Goal: Task Accomplishment & Management: Manage account settings

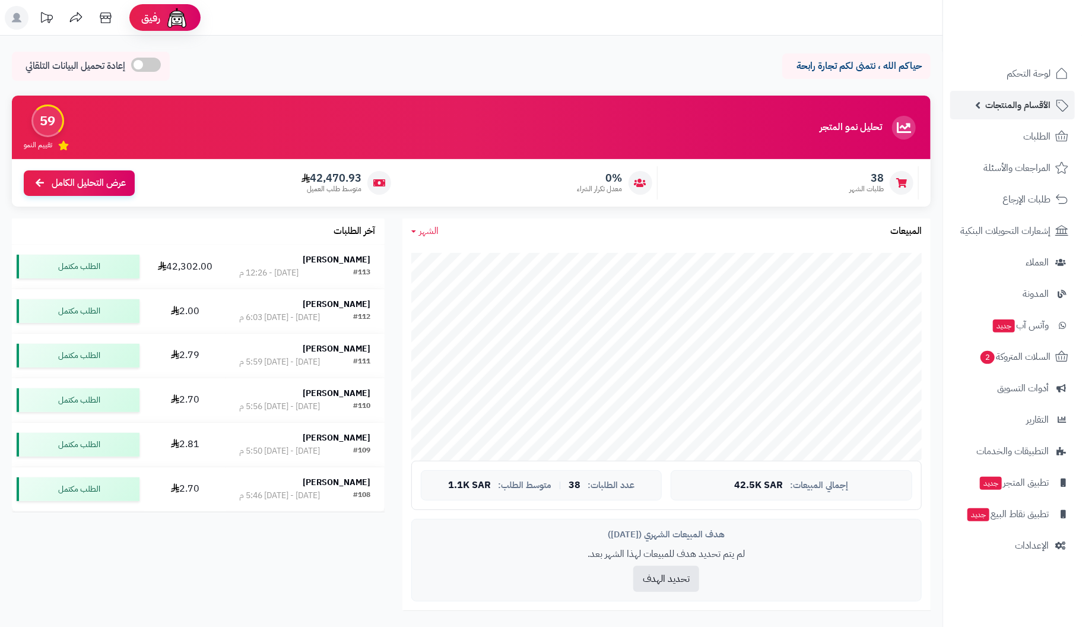
click at [1034, 101] on span "الأقسام والمنتجات" at bounding box center [1017, 105] width 65 height 17
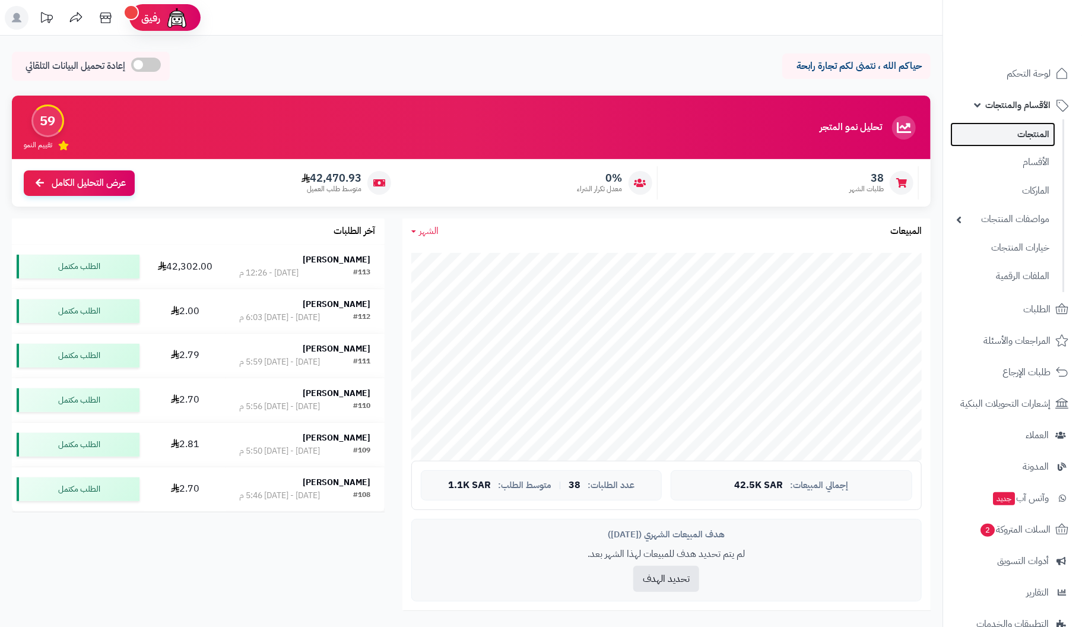
click at [1037, 133] on link "المنتجات" at bounding box center [1002, 134] width 105 height 24
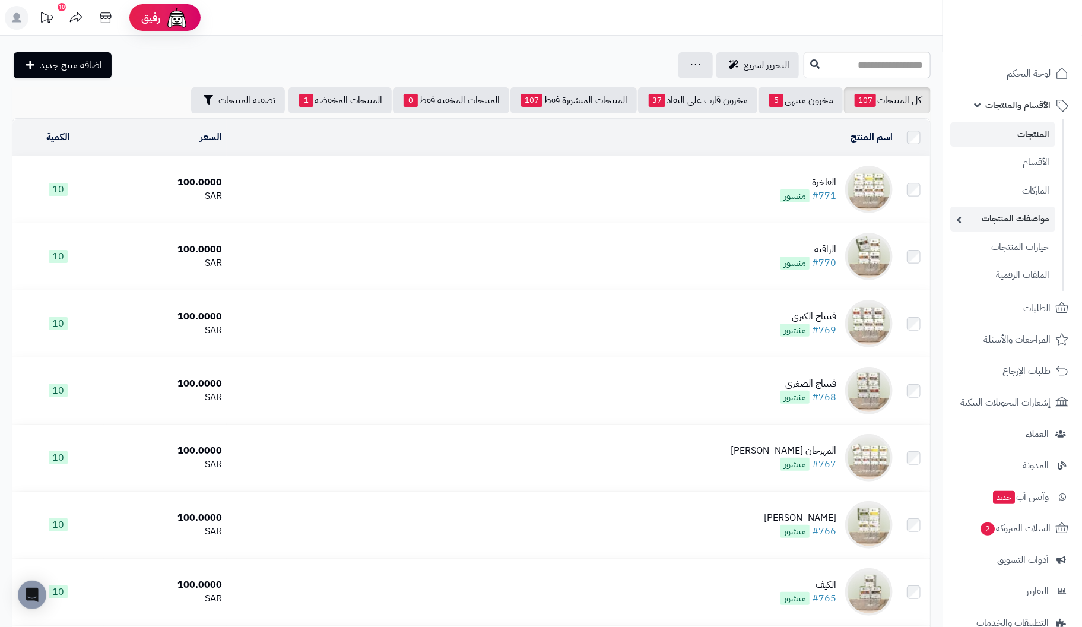
click at [979, 219] on link "مواصفات المنتجات" at bounding box center [1002, 219] width 105 height 24
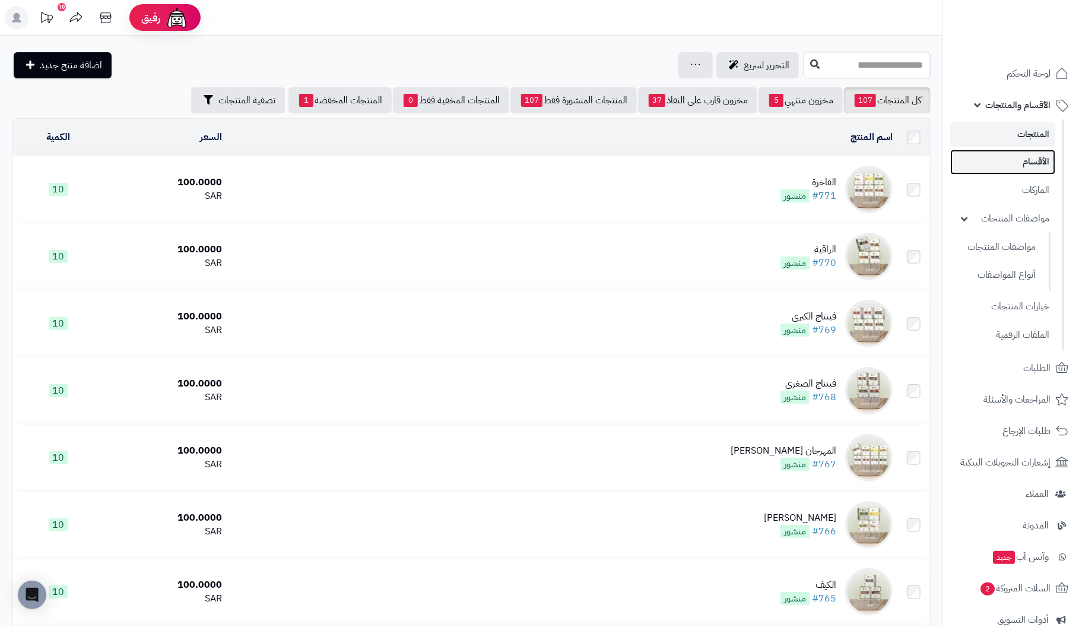
click at [1040, 163] on link "الأقسام" at bounding box center [1002, 162] width 105 height 24
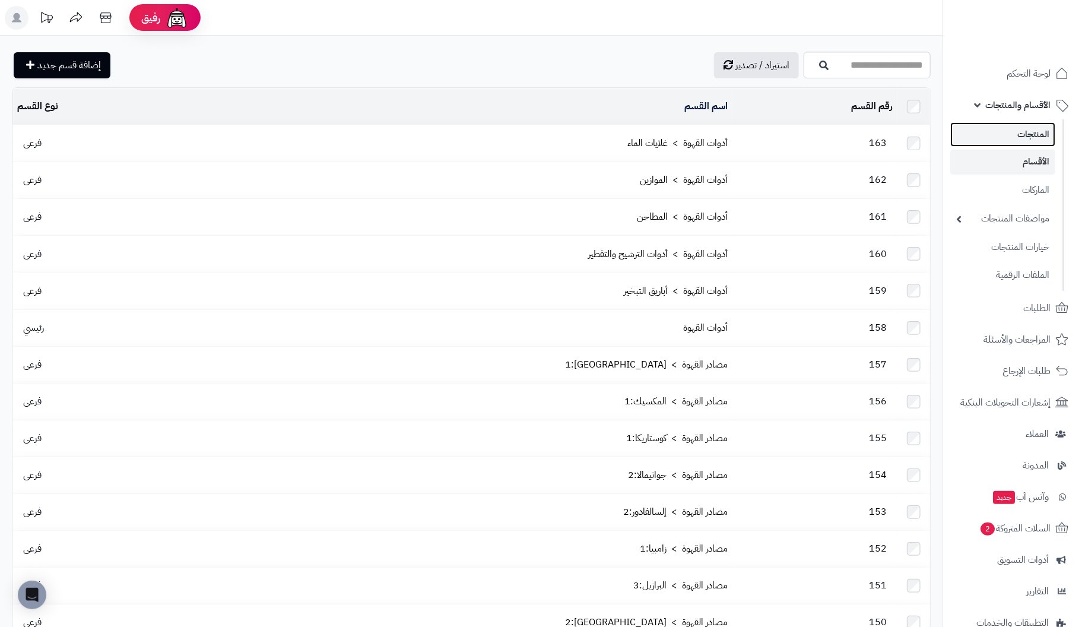
click at [1036, 134] on link "المنتجات" at bounding box center [1002, 134] width 105 height 24
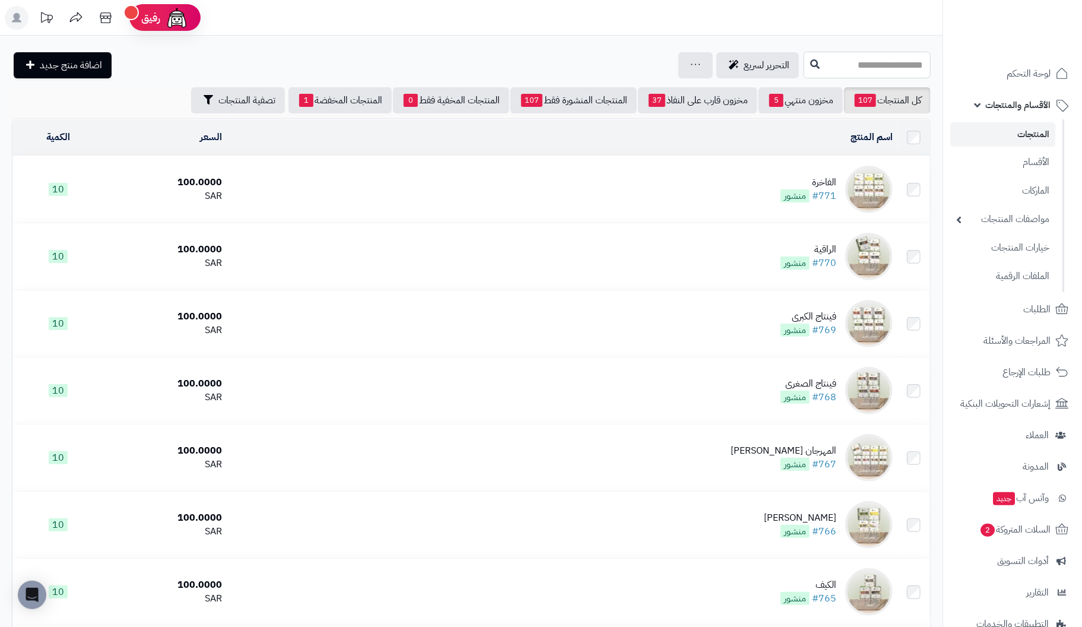
click at [881, 68] on input "text" at bounding box center [866, 65] width 127 height 27
type input "******"
click at [810, 61] on icon at bounding box center [814, 63] width 9 height 9
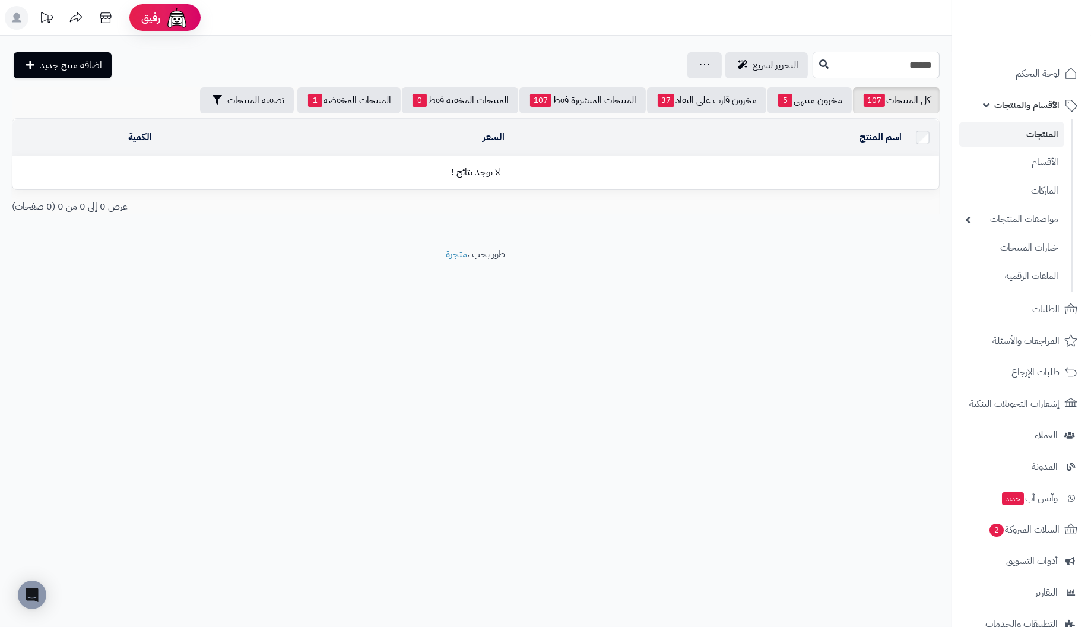
drag, startPoint x: 847, startPoint y: 61, endPoint x: 1071, endPoint y: 54, distance: 223.8
click at [1060, 50] on div "**********" at bounding box center [545, 313] width 1091 height 627
type input "******"
click at [920, 96] on link "كارلوس قونزالس - كولومبيا" at bounding box center [875, 93] width 127 height 22
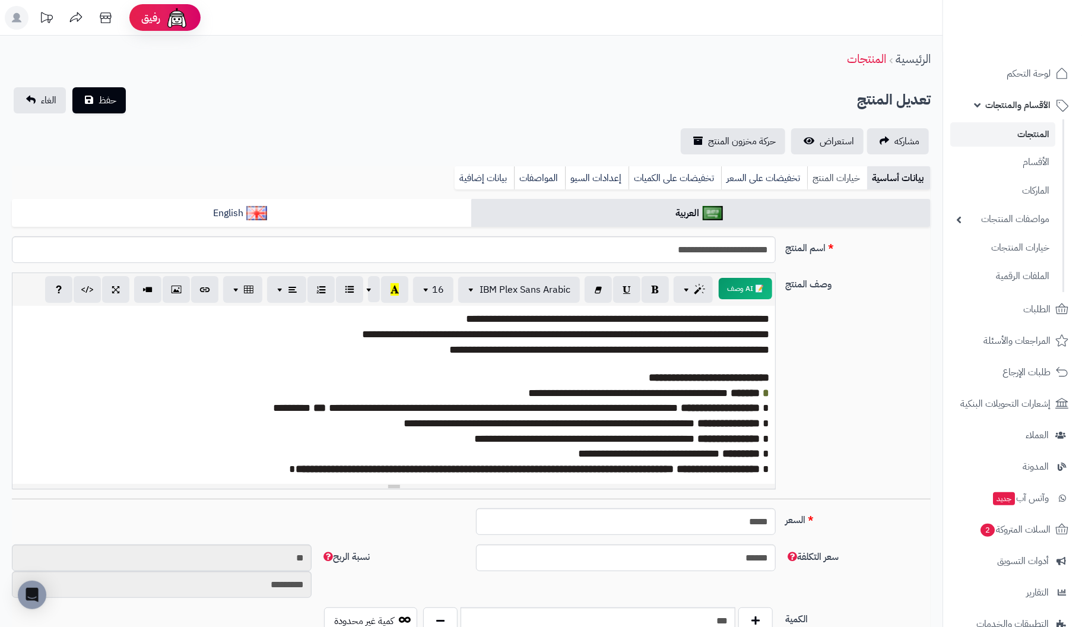
click at [833, 179] on link "خيارات المنتج" at bounding box center [837, 178] width 60 height 24
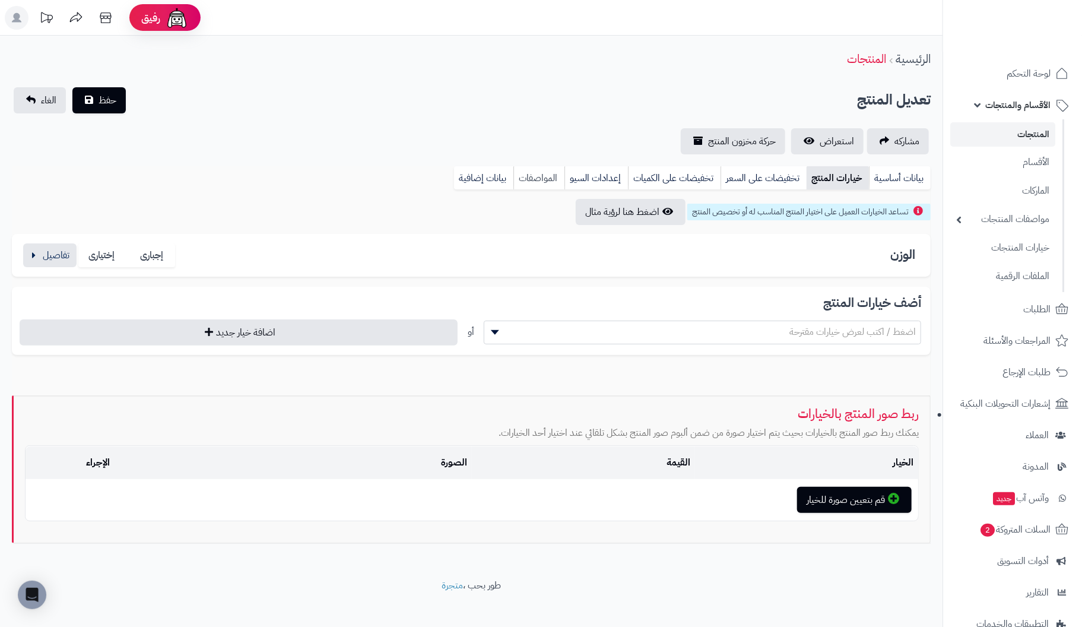
click at [545, 179] on link "المواصفات" at bounding box center [538, 178] width 51 height 24
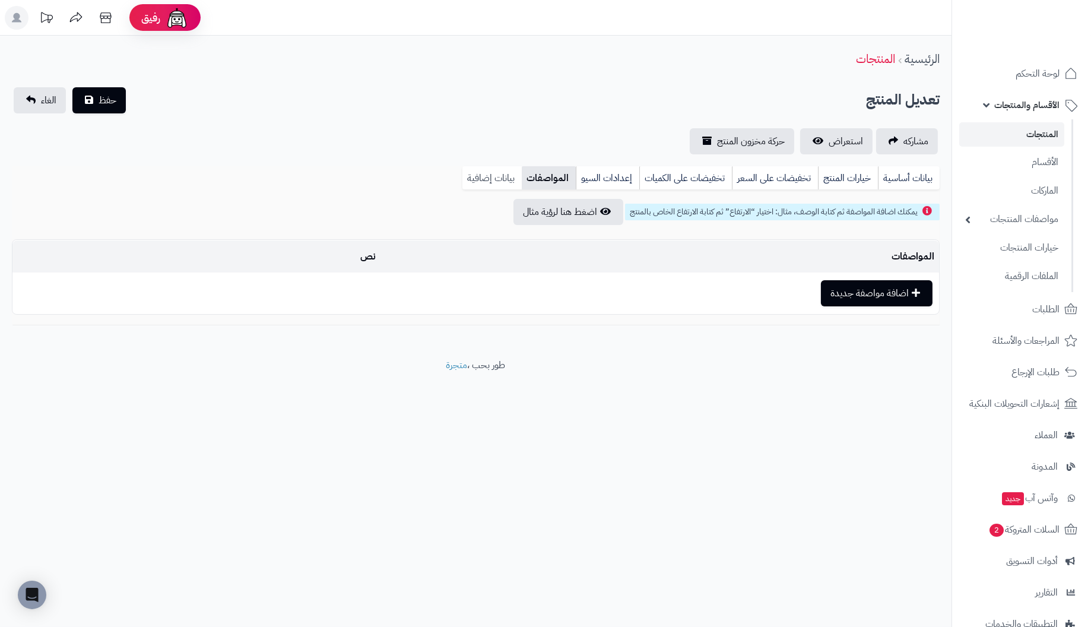
click at [488, 176] on link "بيانات إضافية" at bounding box center [491, 178] width 59 height 24
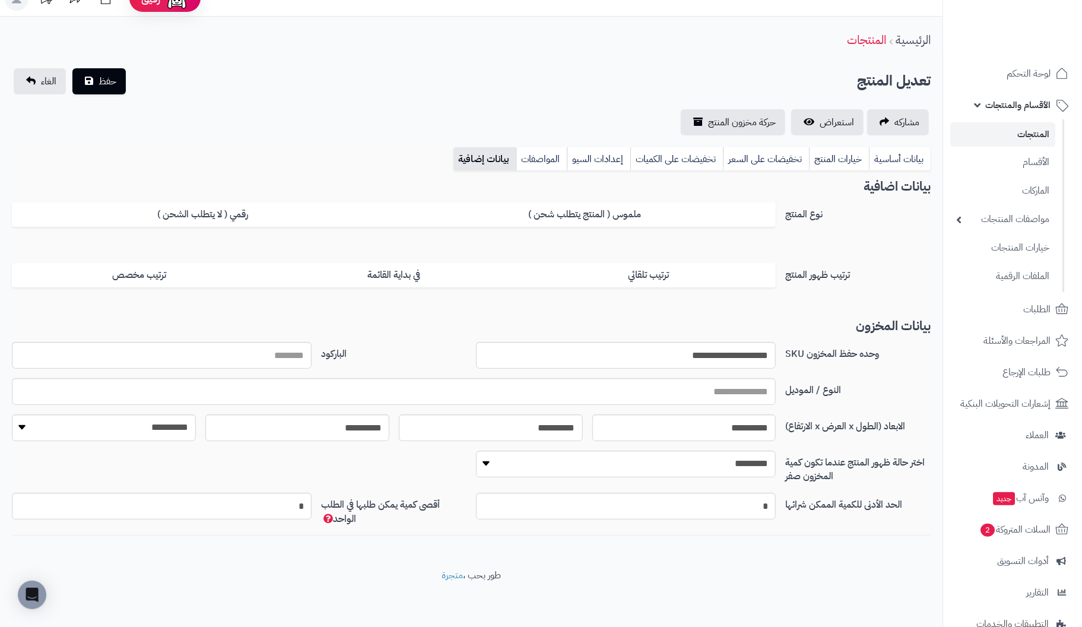
scroll to position [20, 0]
click at [879, 153] on link "بيانات أساسية" at bounding box center [900, 158] width 62 height 24
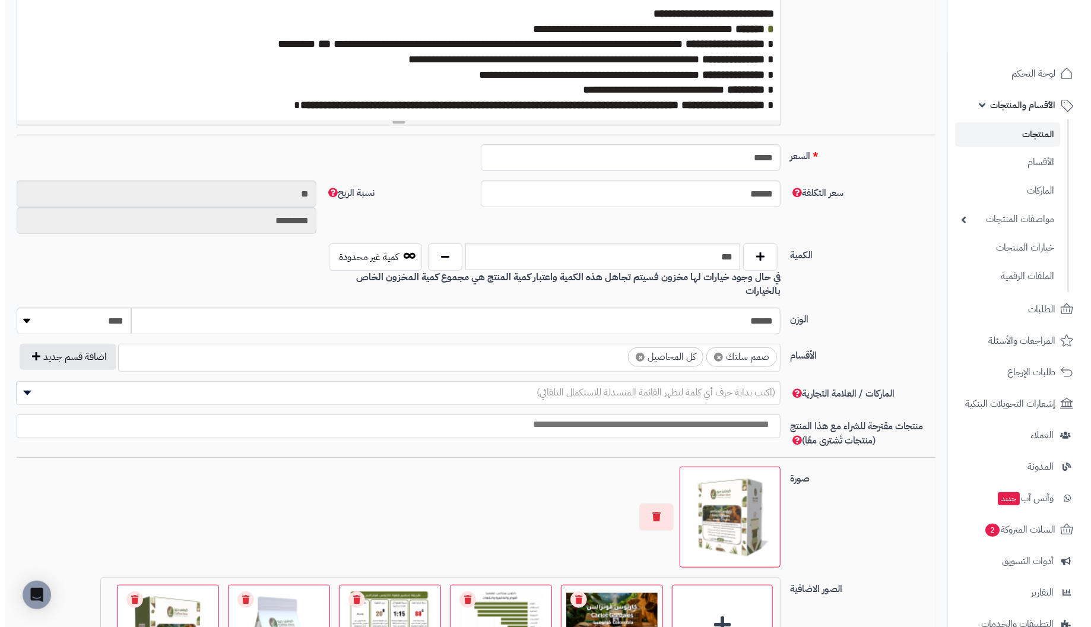
scroll to position [436, 0]
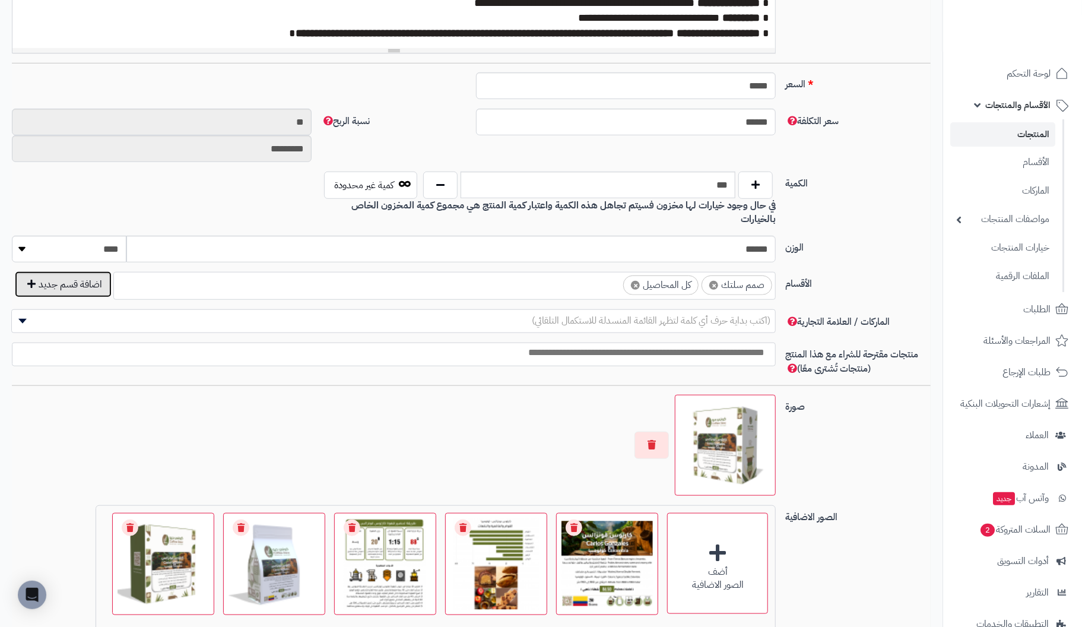
click at [81, 274] on button "اضافة قسم جديد" at bounding box center [63, 284] width 97 height 26
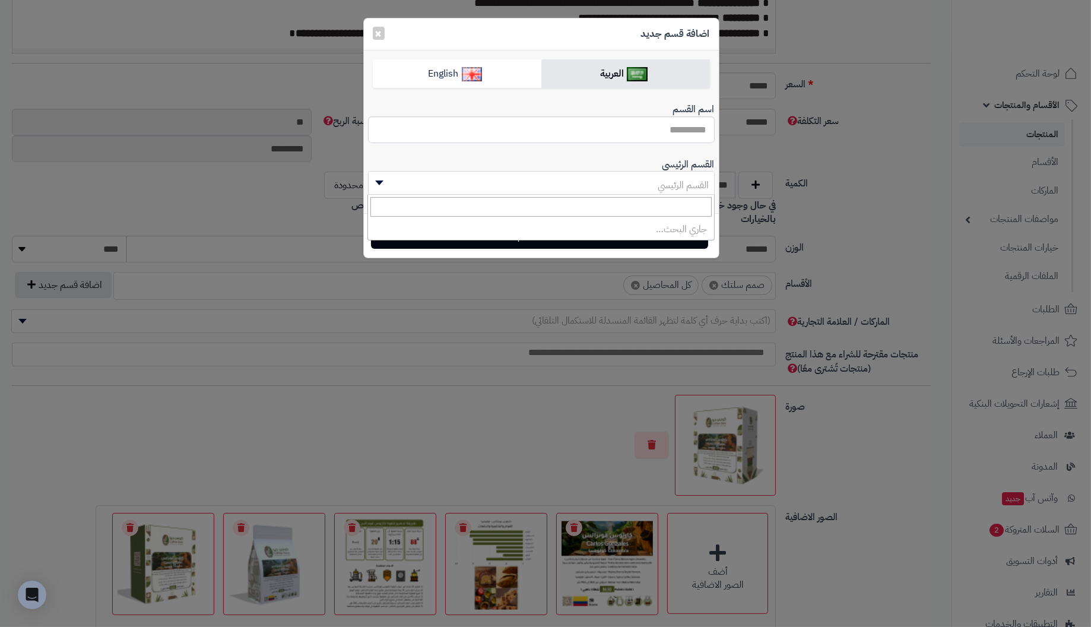
click at [380, 182] on b at bounding box center [379, 182] width 8 height 5
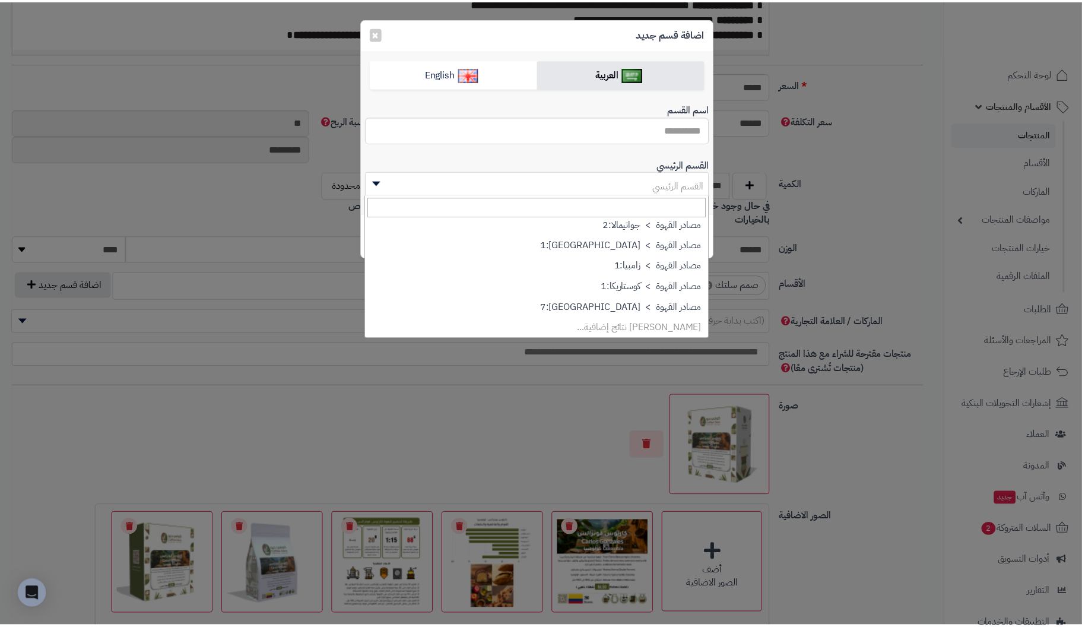
scroll to position [439, 0]
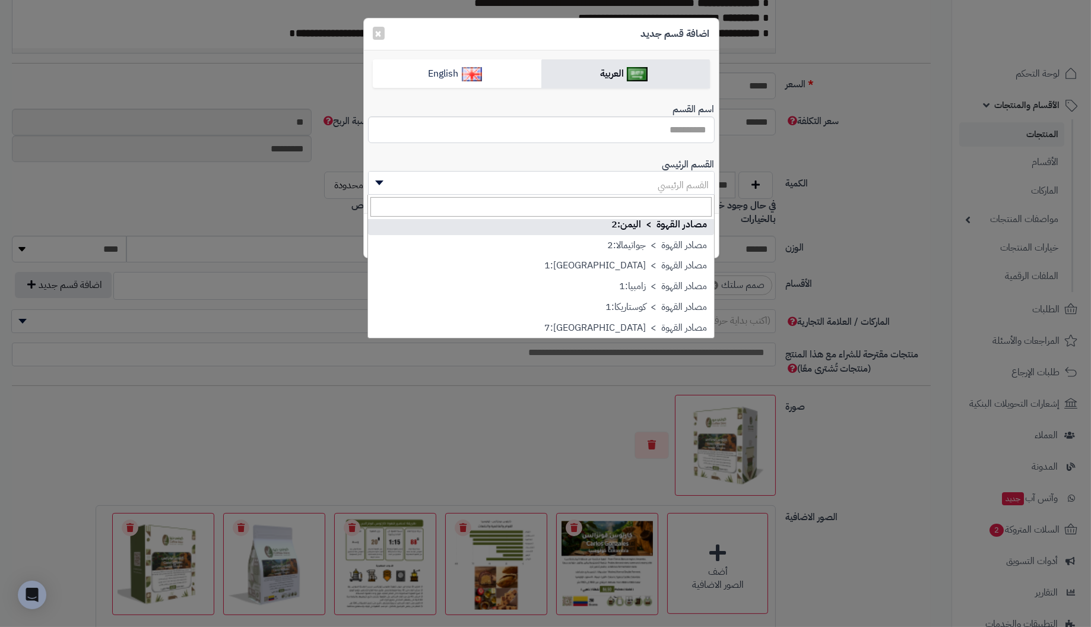
click at [463, 24] on div "اضافة قسم جديد ×" at bounding box center [541, 34] width 355 height 32
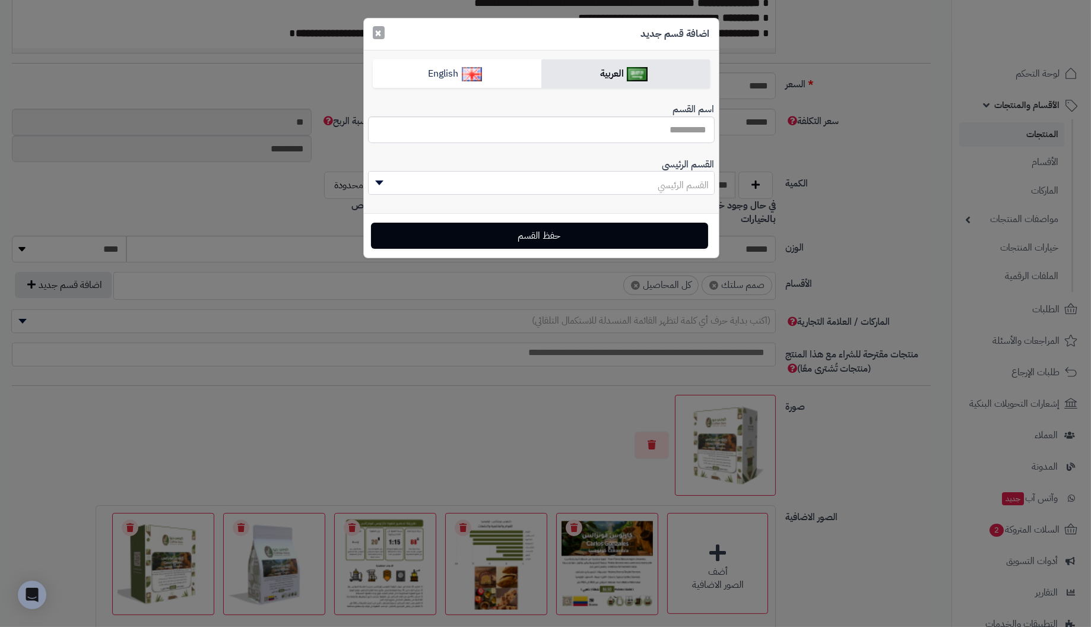
click at [381, 29] on button "×" at bounding box center [379, 32] width 12 height 13
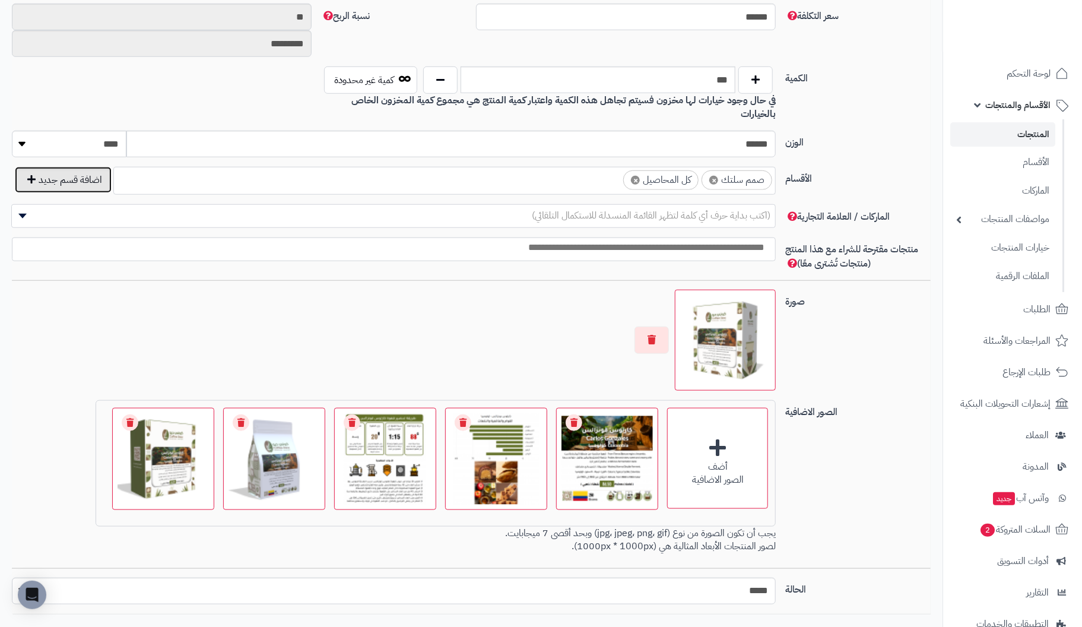
scroll to position [602, 0]
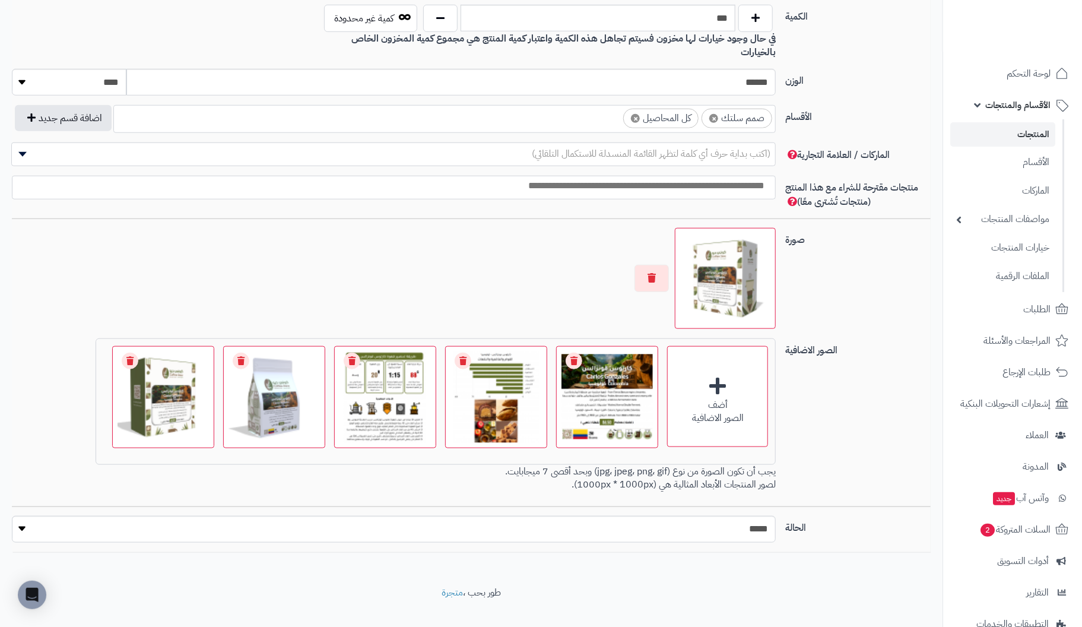
click at [878, 439] on div "الصور الاضافية أضف الصور الاضافية اختر الصور الاضافية 0.8 MB catalog/1756548064…" at bounding box center [471, 422] width 928 height 168
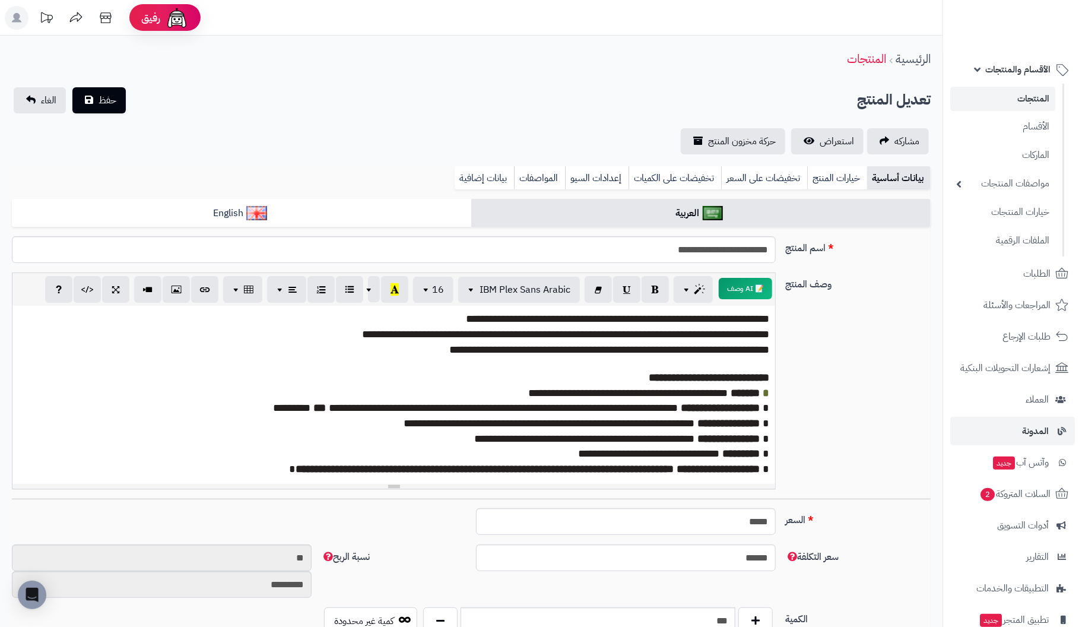
scroll to position [120, 0]
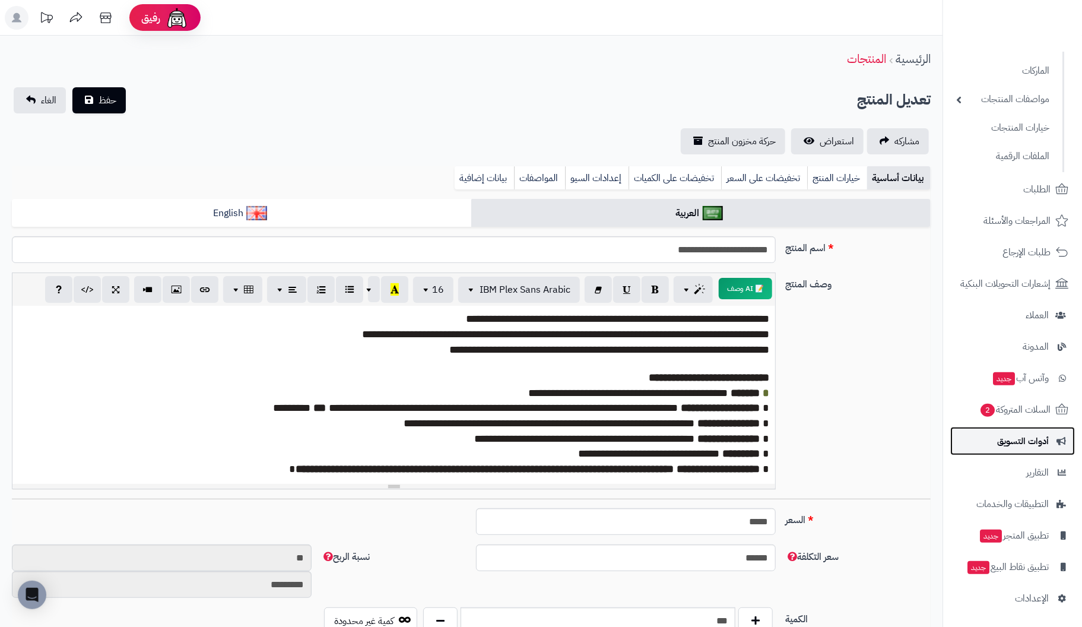
click at [1048, 437] on span "أدوات التسويق" at bounding box center [1023, 441] width 52 height 17
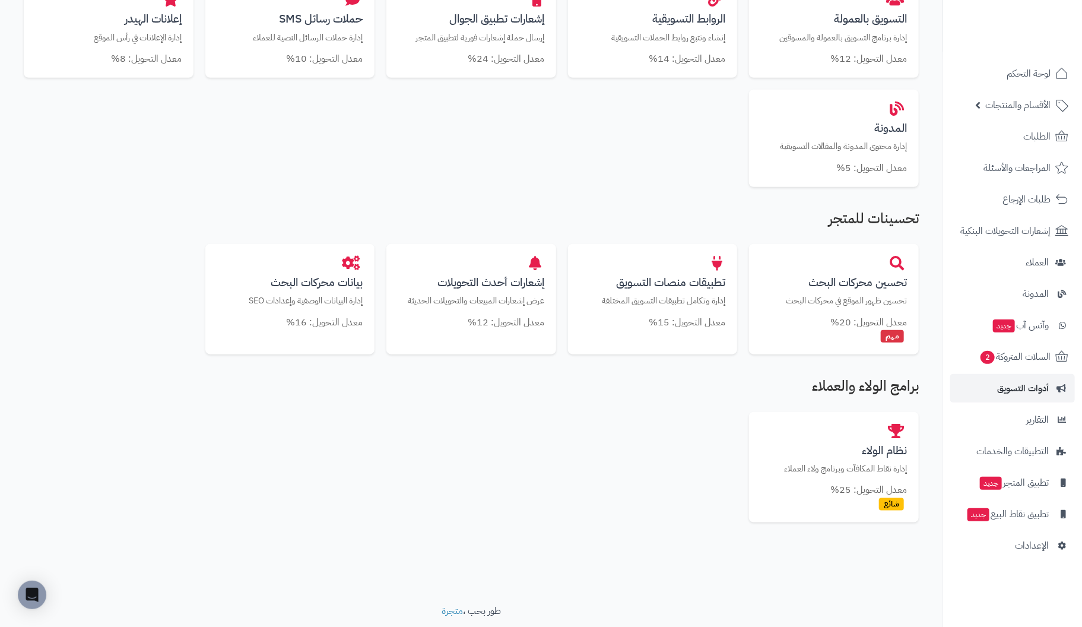
scroll to position [527, 0]
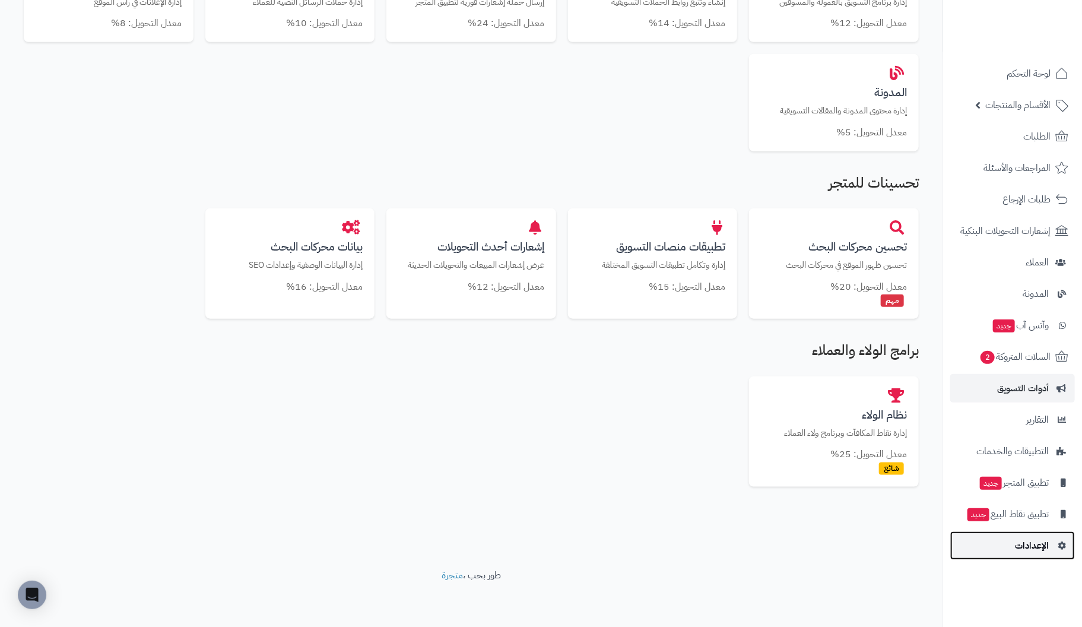
click at [1038, 542] on span "الإعدادات" at bounding box center [1032, 545] width 34 height 17
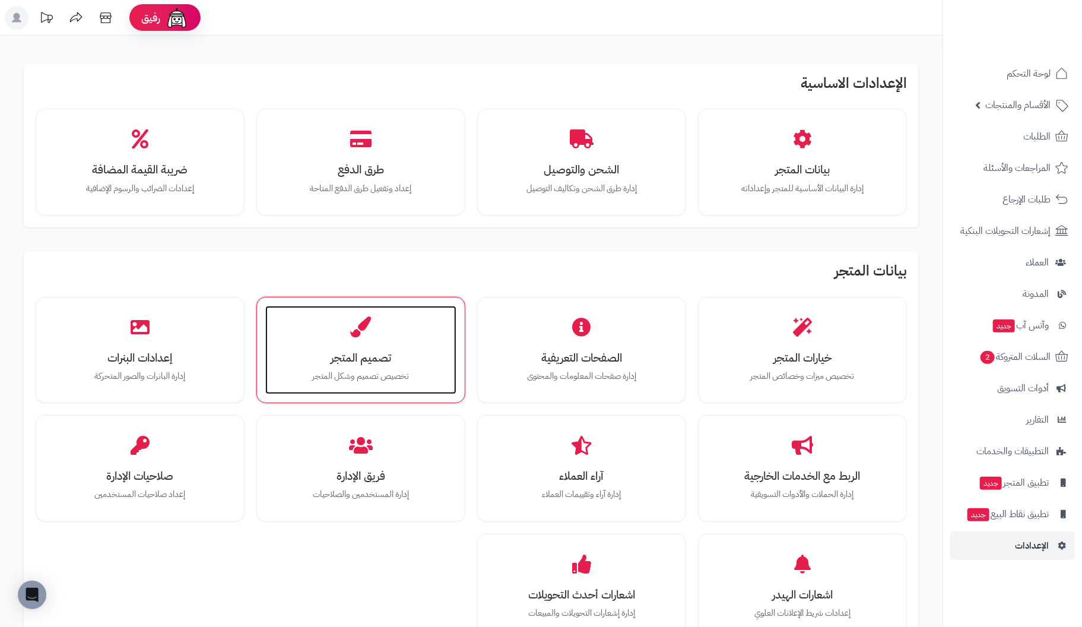
click at [337, 346] on div "تصميم المتجر تخصيص تصميم وشكل المتجر" at bounding box center [360, 350] width 191 height 89
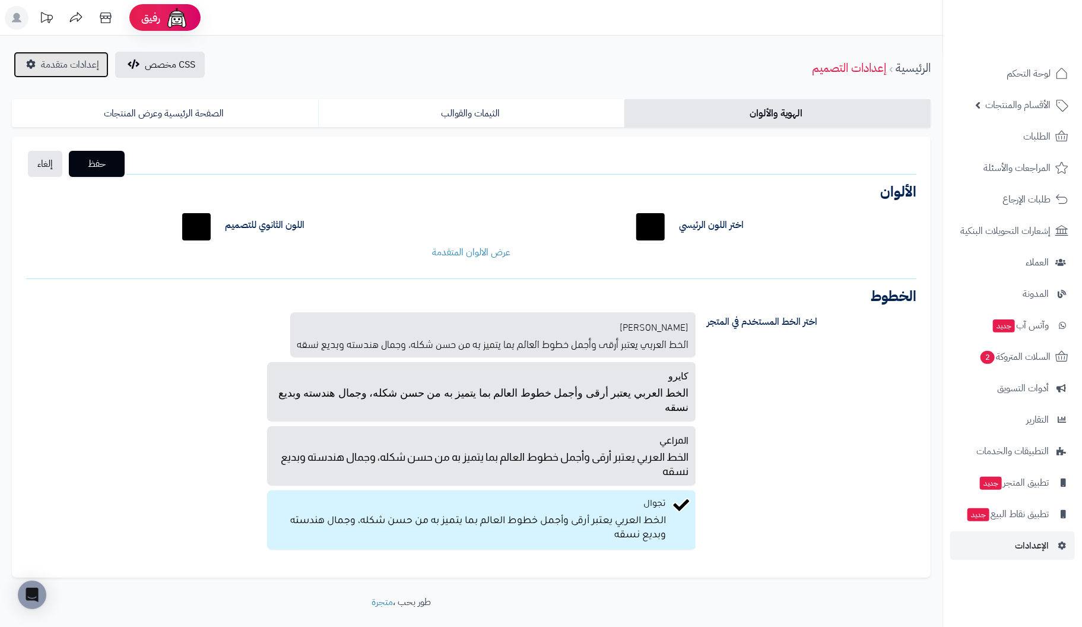
click at [74, 69] on span "إعدادات متقدمة" at bounding box center [70, 65] width 58 height 14
